Goal: Transaction & Acquisition: Download file/media

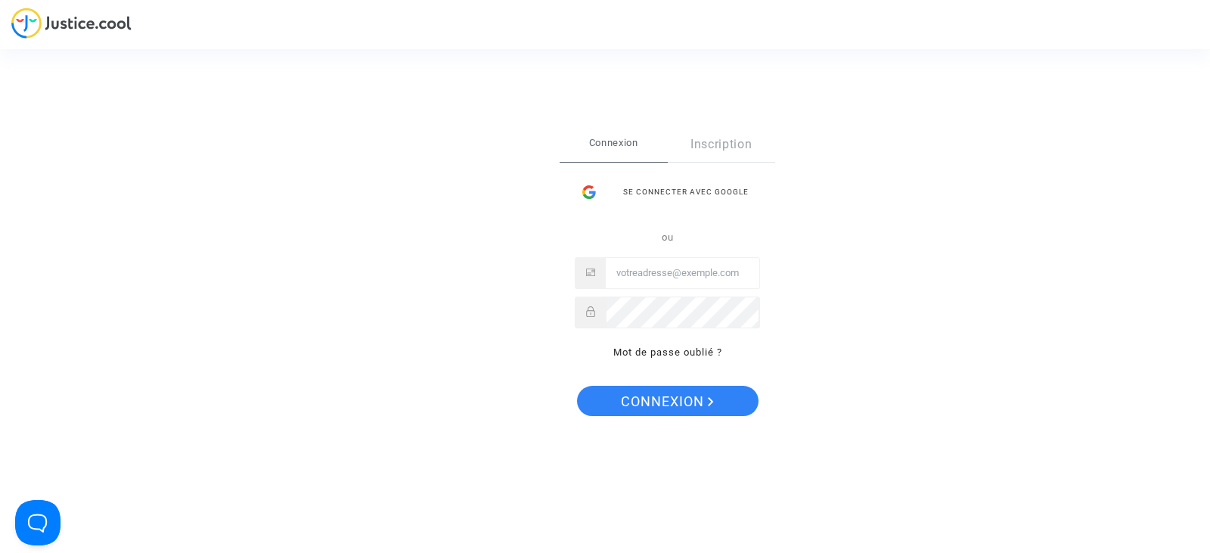
type input "juridique.par@tunisair.fr"
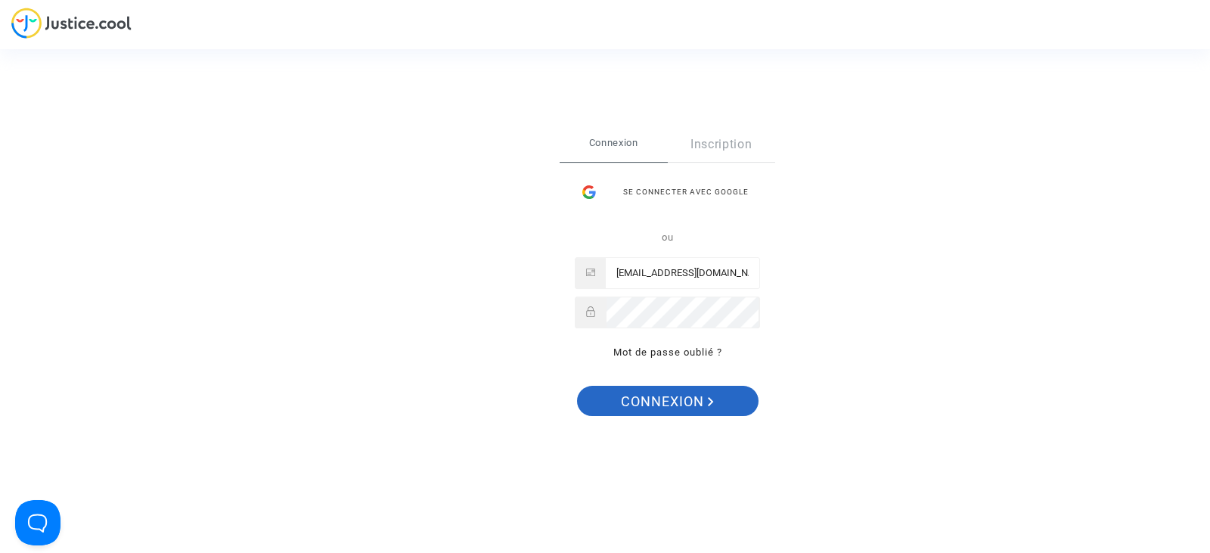
click at [656, 398] on span "Connexion" at bounding box center [667, 402] width 93 height 32
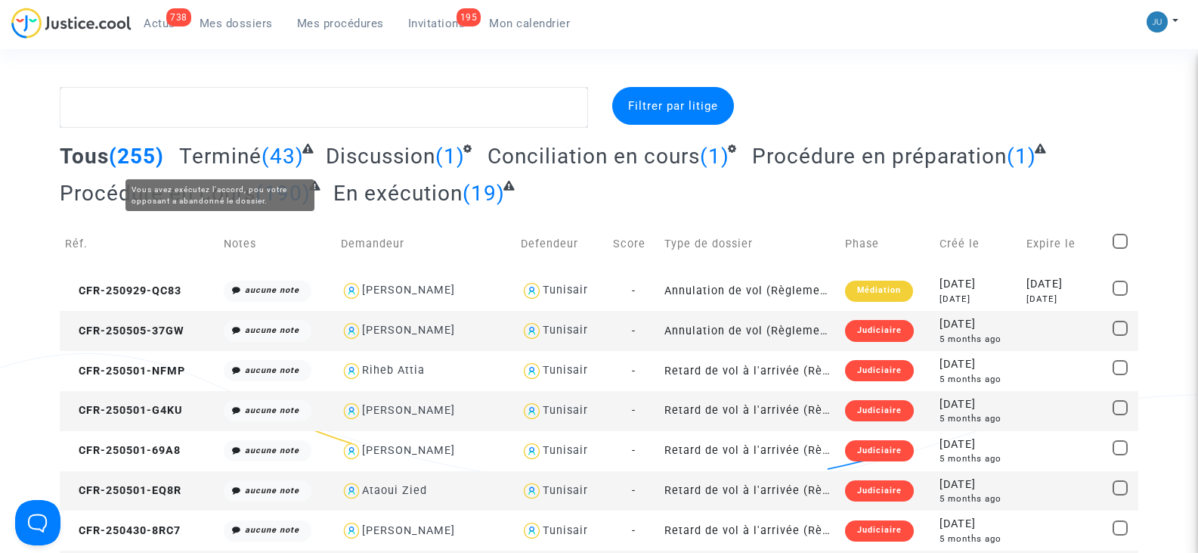
click at [242, 156] on span "Terminé" at bounding box center [220, 156] width 82 height 25
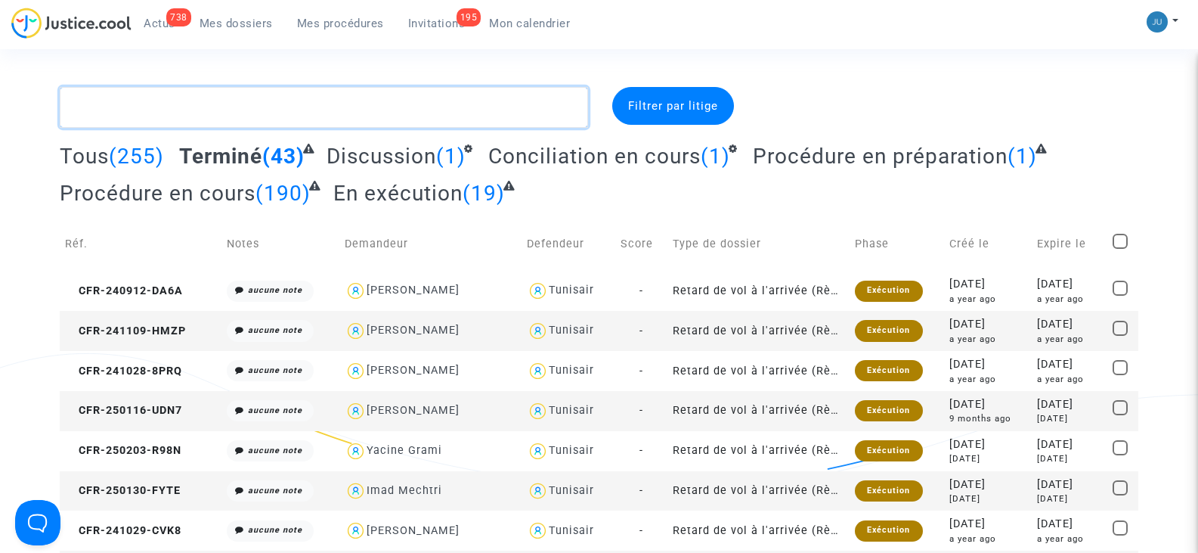
click at [222, 109] on textarea at bounding box center [324, 107] width 528 height 41
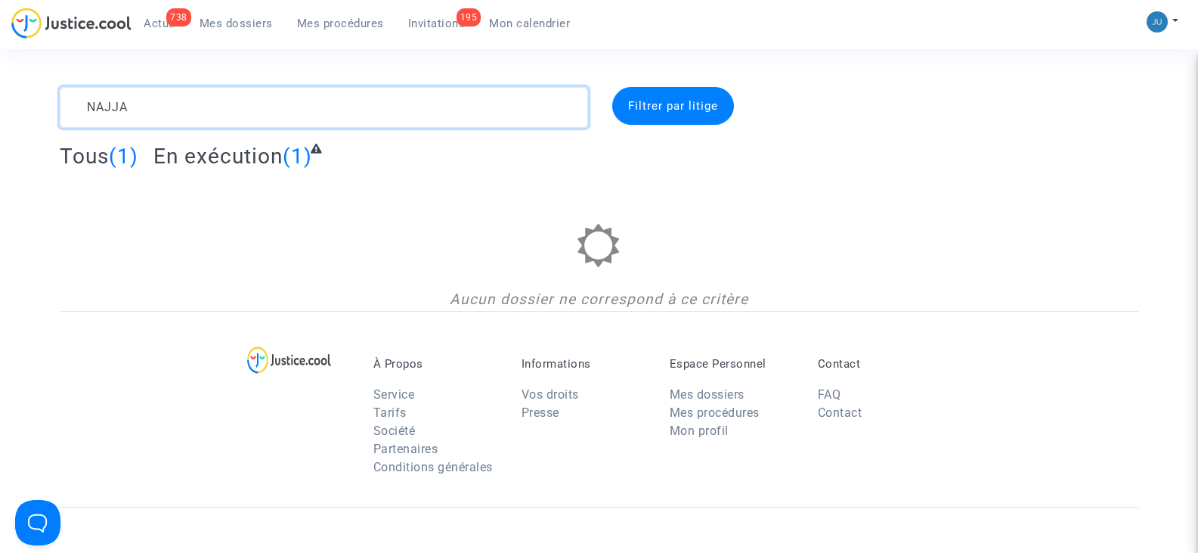
type textarea "NAJJAR"
click at [259, 117] on textarea at bounding box center [324, 107] width 528 height 41
drag, startPoint x: 5, startPoint y: 121, endPoint x: 0, endPoint y: 131, distance: 10.8
click at [0, 131] on div "NAJJAR Filtrer par litige Tous (1) En exécution (1) Aucun dossier ne correspond…" at bounding box center [599, 199] width 1198 height 224
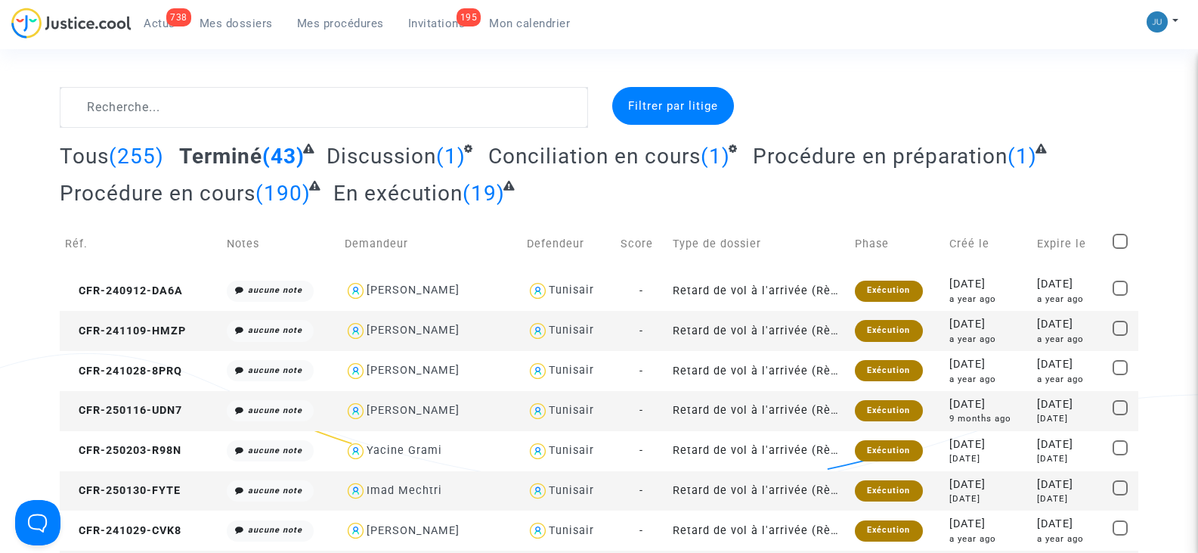
click at [417, 195] on span "En exécution" at bounding box center [397, 193] width 129 height 25
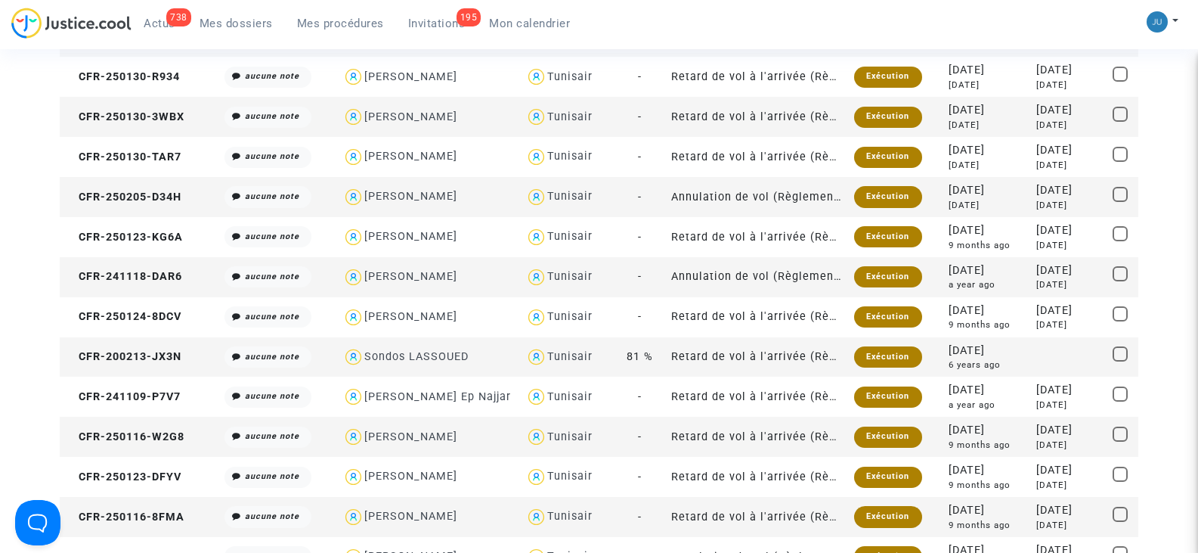
scroll to position [529, 0]
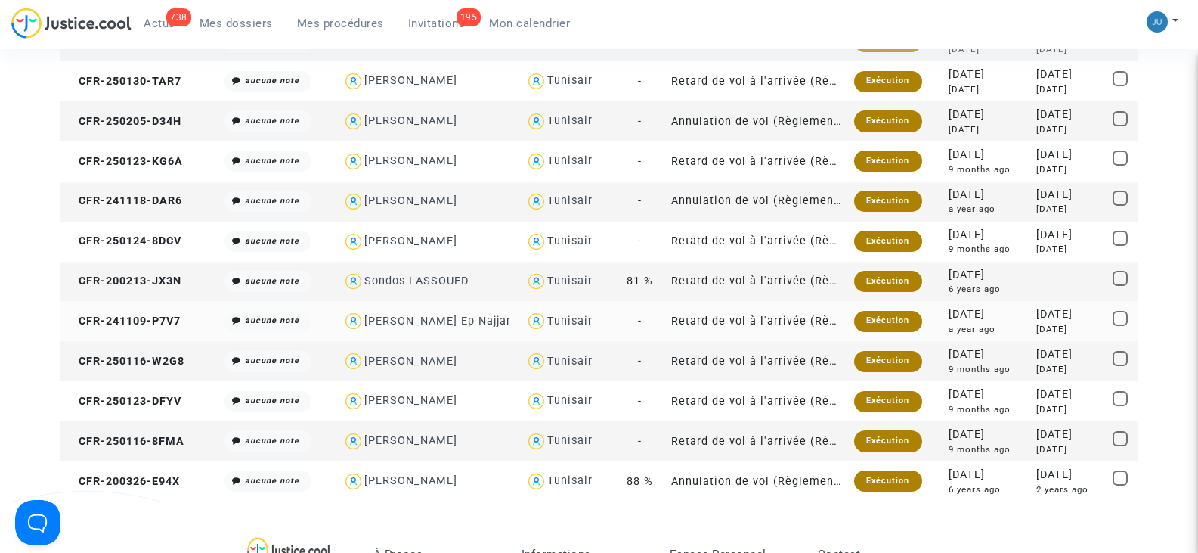
click at [1122, 318] on span at bounding box center [1120, 318] width 15 height 15
click at [1120, 326] on input "checkbox" at bounding box center [1120, 326] width 1 height 1
checkbox input "true"
click at [459, 323] on div "[PERSON_NAME] Ep Najjar" at bounding box center [437, 321] width 147 height 13
type textarea "@"[PERSON_NAME] Ep Najjar" @"Pitcher Avocat""
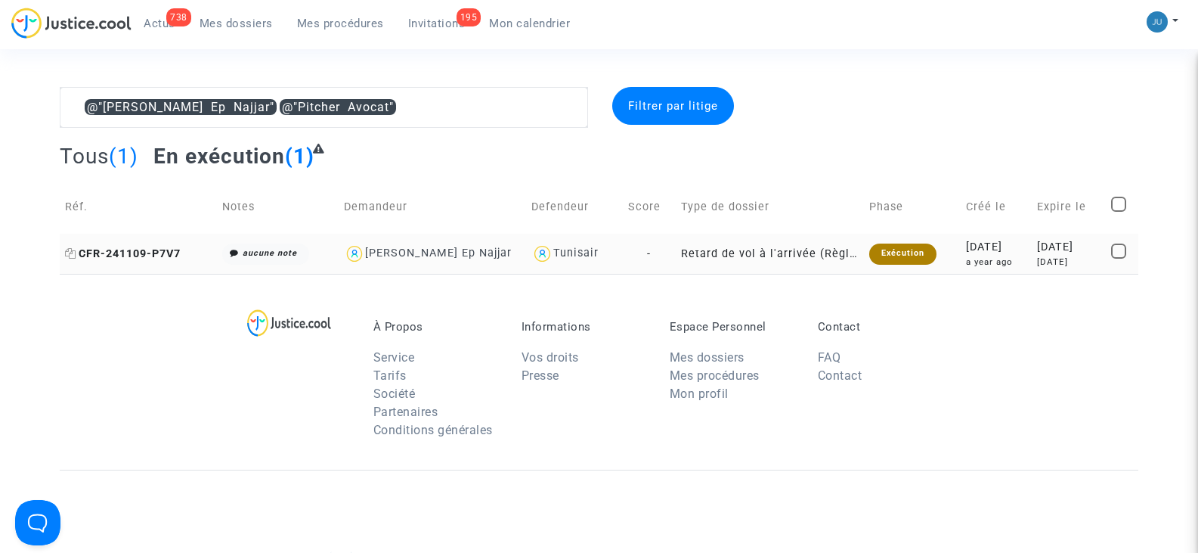
click at [135, 258] on span "CFR-241109-P7V7" at bounding box center [123, 253] width 116 height 13
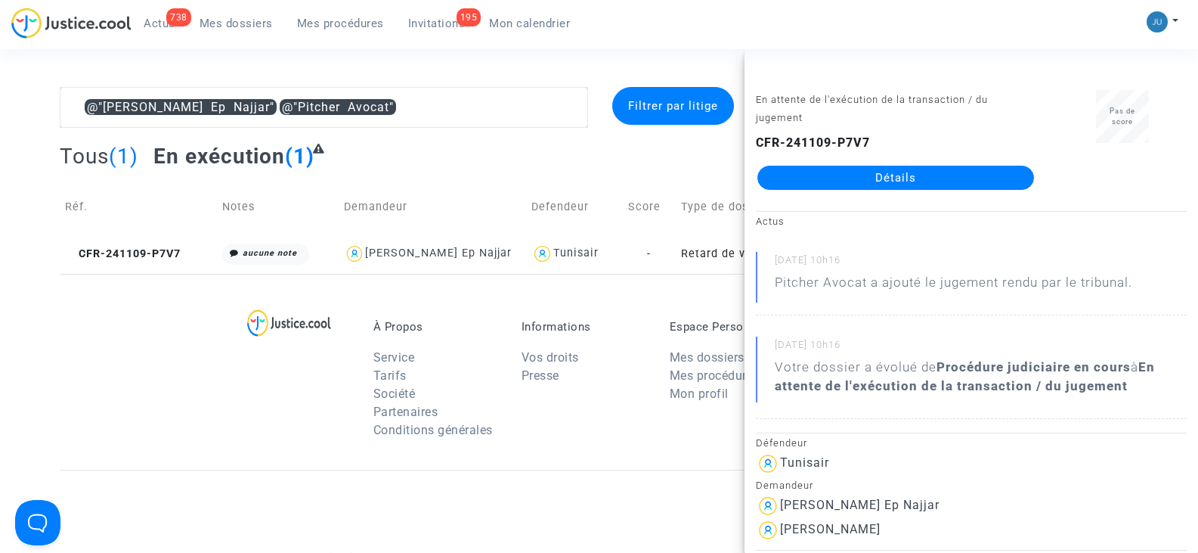
click at [851, 179] on link "Détails" at bounding box center [896, 178] width 277 height 24
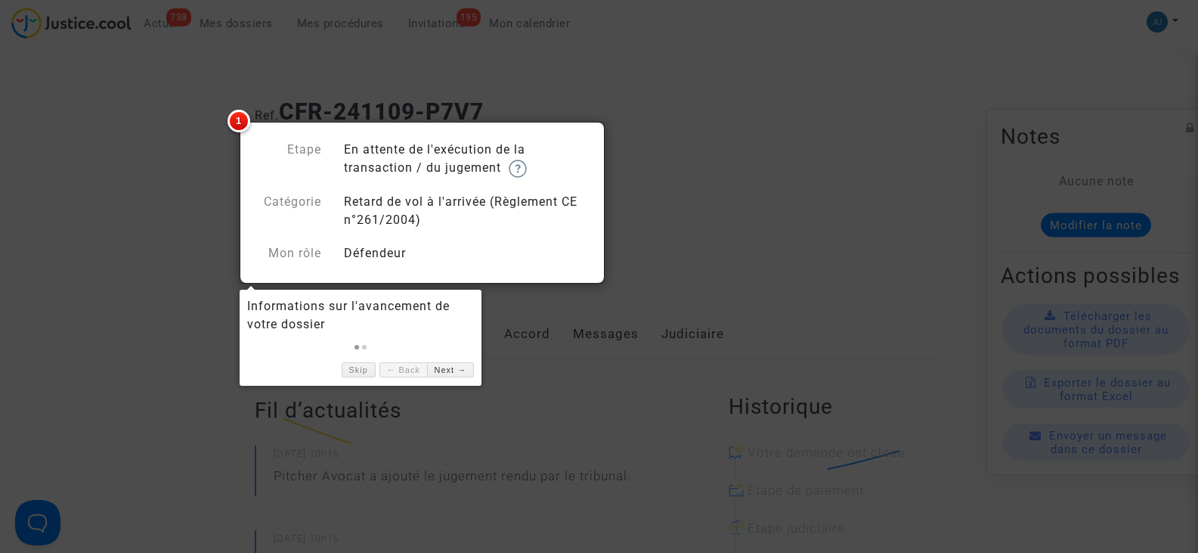
click at [895, 211] on div at bounding box center [599, 276] width 1198 height 553
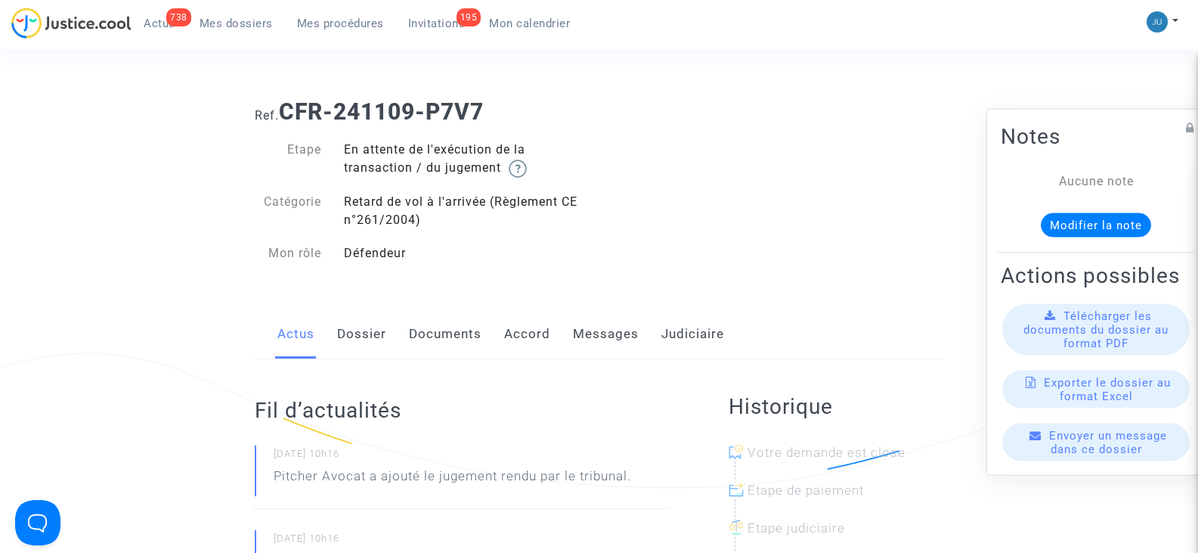
click at [1108, 339] on span "Télécharger les documents du dossier au format PDF" at bounding box center [1096, 328] width 145 height 41
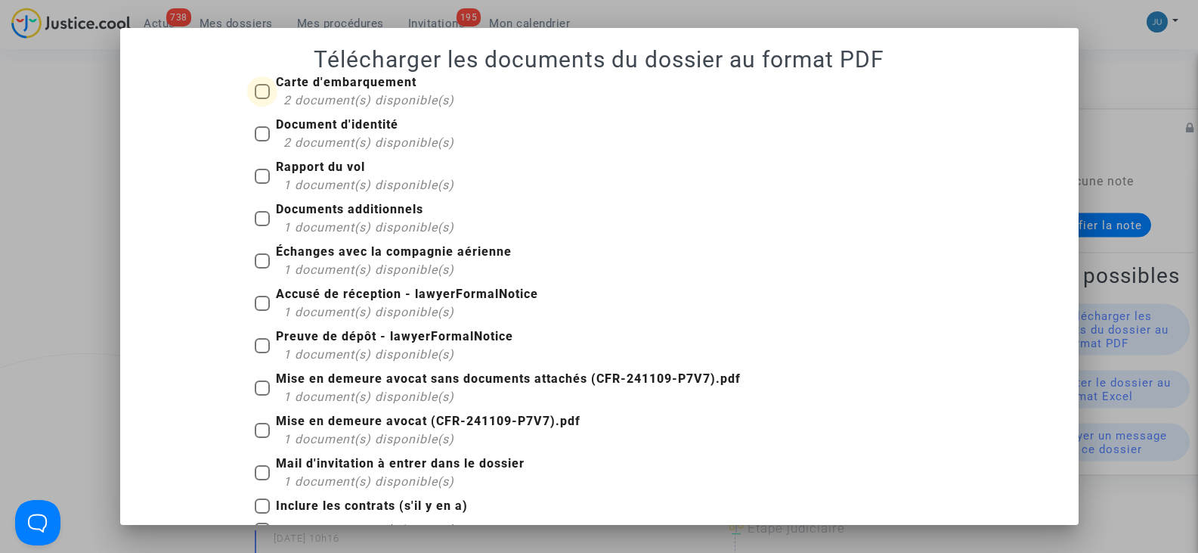
click at [257, 87] on span at bounding box center [262, 91] width 15 height 15
click at [262, 99] on input "Carte d'embarquement 2 document(s) disponible(s)" at bounding box center [262, 99] width 1 height 1
checkbox input "true"
click at [259, 129] on span at bounding box center [262, 133] width 15 height 15
click at [262, 141] on input "Document d'identité 2 document(s) disponible(s)" at bounding box center [262, 141] width 1 height 1
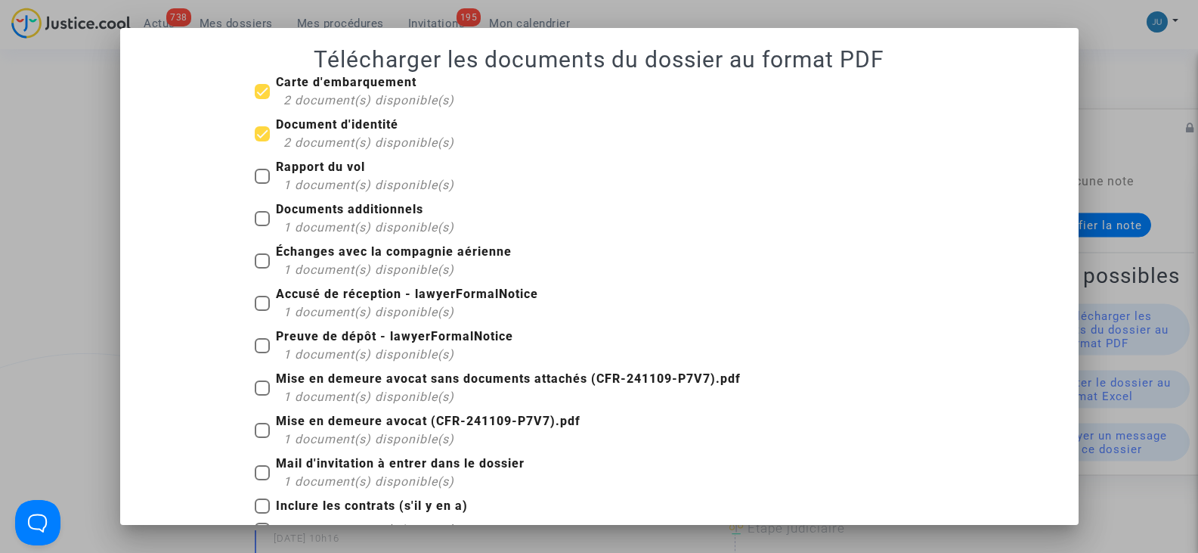
click at [255, 131] on span at bounding box center [262, 133] width 15 height 15
click at [262, 141] on input "Document d'identité 2 document(s) disponible(s)" at bounding box center [262, 141] width 1 height 1
checkbox input "false"
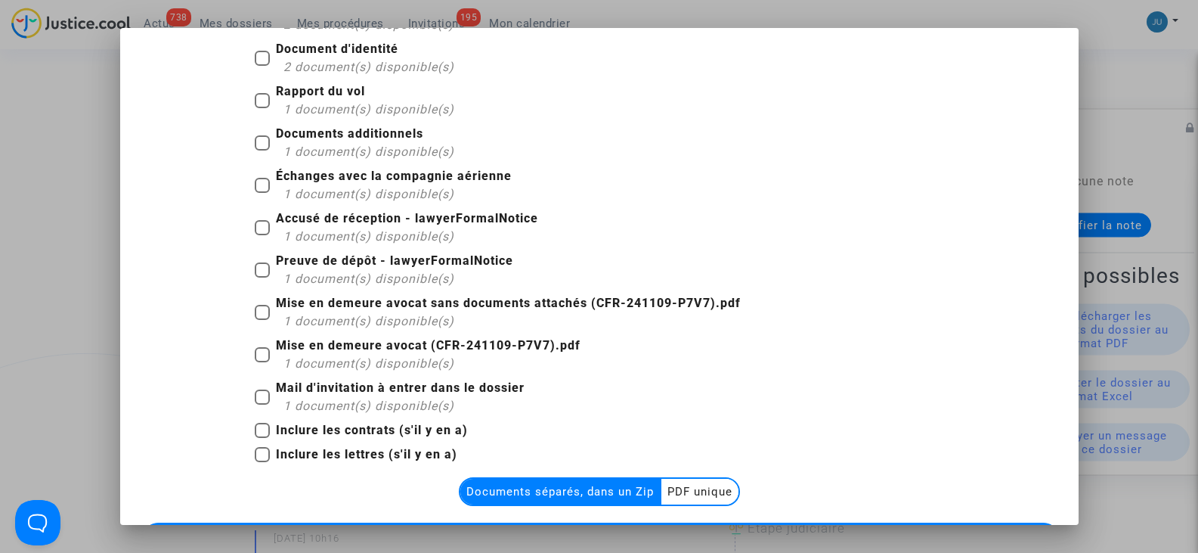
click at [702, 483] on multi-toggle-item "PDF unique" at bounding box center [700, 492] width 77 height 26
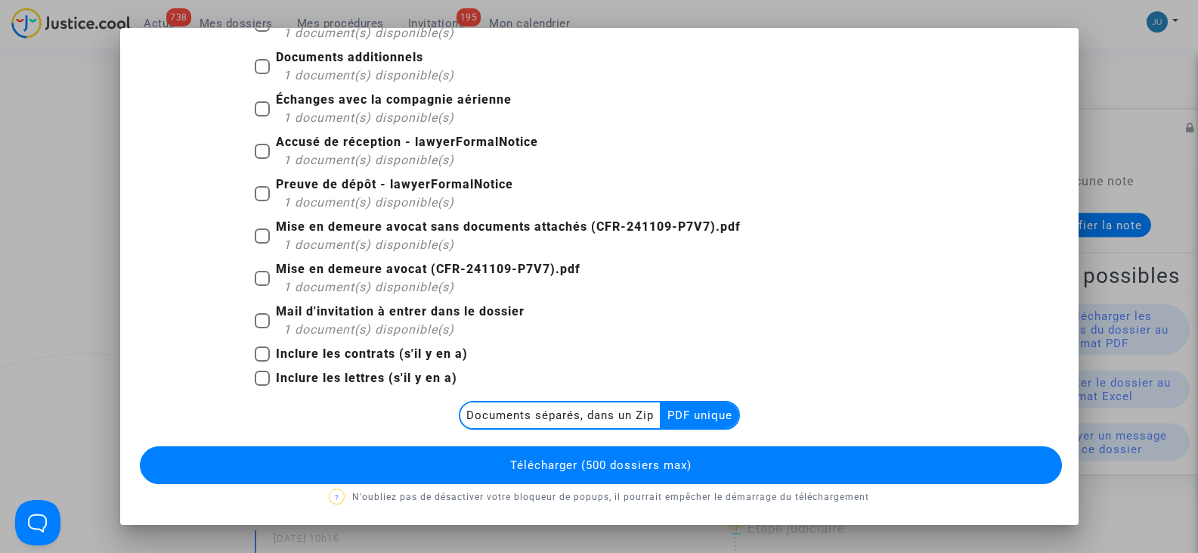
scroll to position [153, 0]
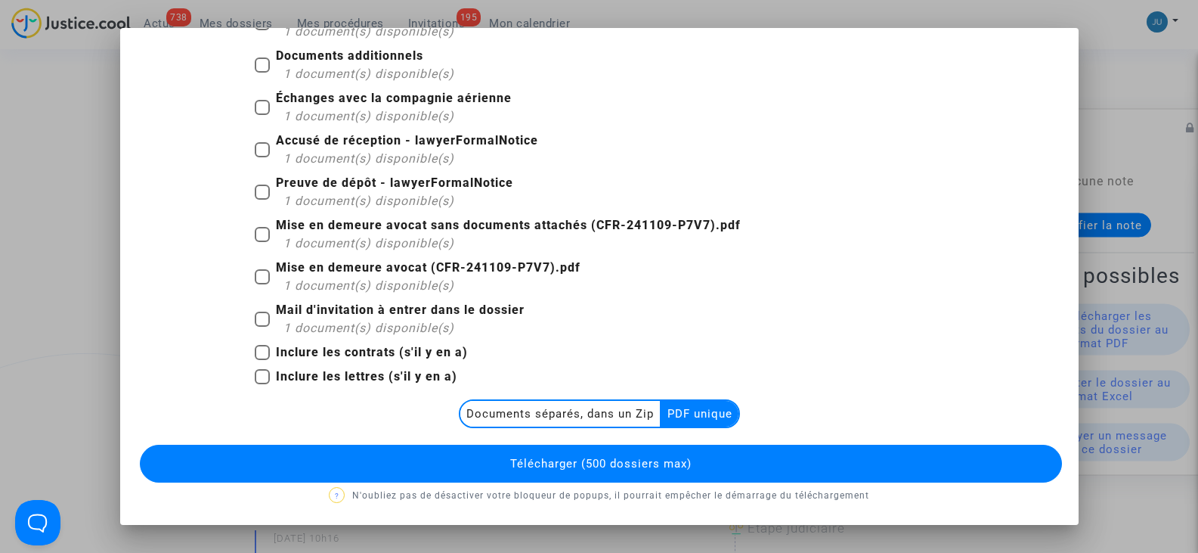
click at [693, 457] on button "Télécharger (500 dossiers max)" at bounding box center [601, 464] width 922 height 38
